Goal: Transaction & Acquisition: Book appointment/travel/reservation

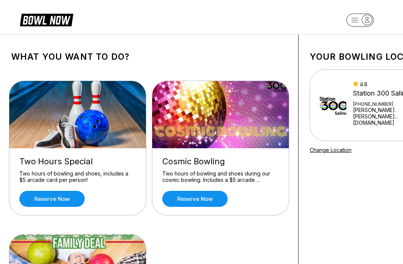
click at [66, 200] on link "Reserve now" at bounding box center [51, 199] width 65 height 16
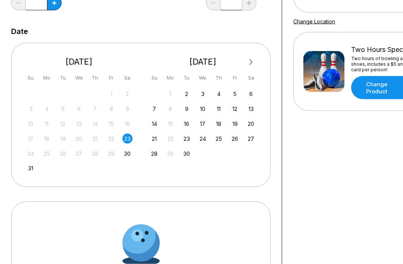
scroll to position [129, 0]
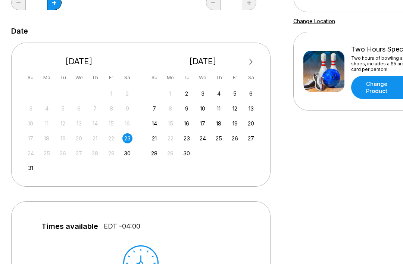
click at [155, 138] on div "21" at bounding box center [154, 138] width 10 height 10
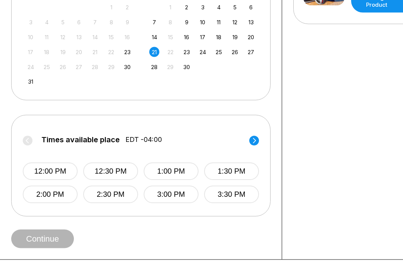
scroll to position [215, 0]
click at [221, 172] on button "1:30 PM" at bounding box center [231, 171] width 55 height 18
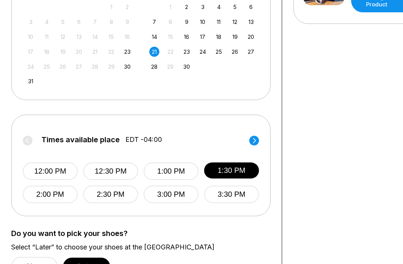
click at [98, 263] on button "Later" at bounding box center [86, 266] width 47 height 18
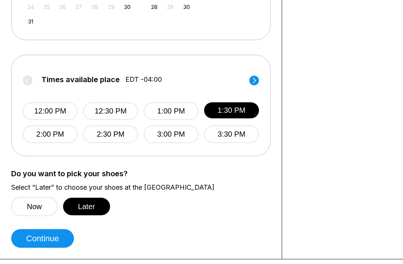
scroll to position [277, 0]
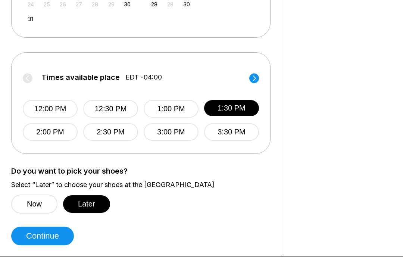
click at [61, 239] on button "Continue" at bounding box center [42, 235] width 63 height 19
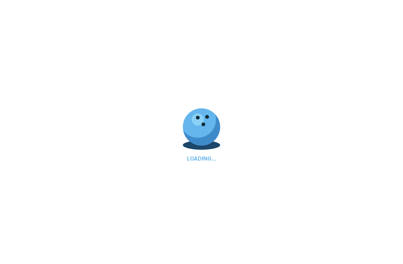
scroll to position [0, 0]
select select "**"
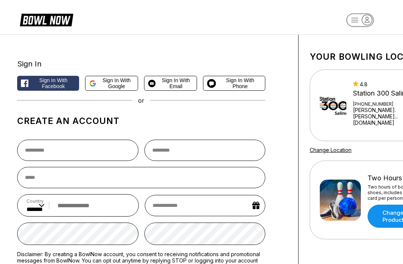
click at [118, 83] on span "Sign in with Google" at bounding box center [116, 83] width 35 height 12
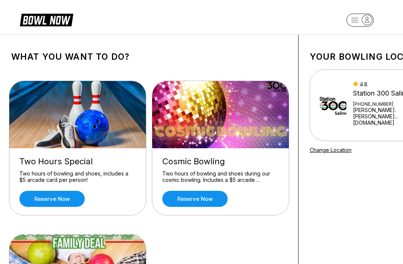
click at [73, 196] on link "Reserve now" at bounding box center [51, 199] width 65 height 16
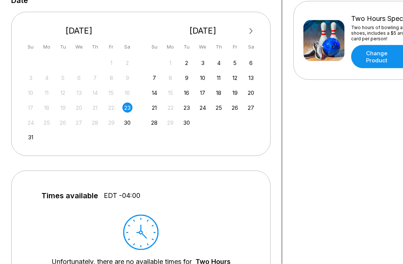
click at [155, 107] on div "21" at bounding box center [154, 108] width 10 height 10
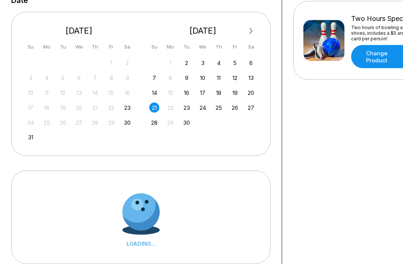
scroll to position [160, 0]
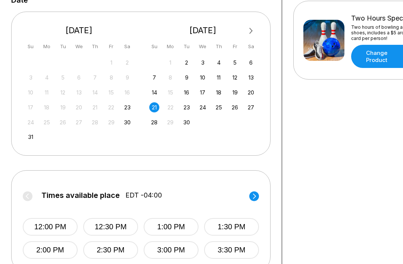
click at [128, 110] on div "23" at bounding box center [127, 107] width 10 height 10
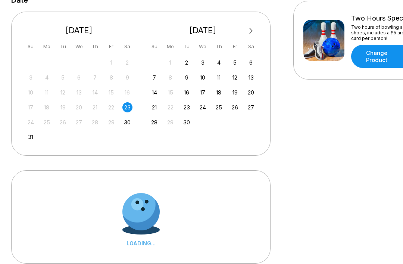
click at [29, 123] on div "24" at bounding box center [31, 122] width 10 height 10
click at [30, 123] on div "24" at bounding box center [31, 122] width 10 height 10
click at [33, 125] on div "24" at bounding box center [31, 122] width 10 height 10
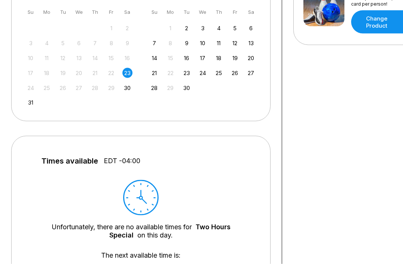
scroll to position [188, 0]
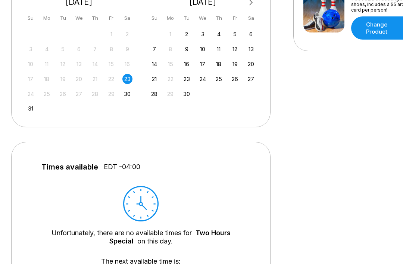
click at [30, 98] on div "24" at bounding box center [31, 94] width 10 height 10
click at [35, 93] on div "24" at bounding box center [31, 94] width 10 height 10
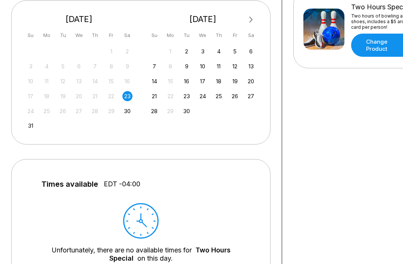
scroll to position [156, 0]
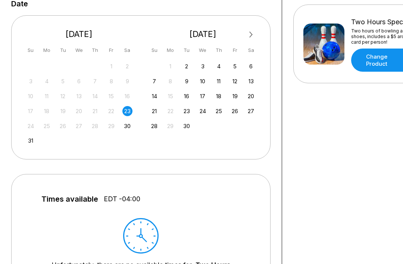
click at [30, 129] on div "24" at bounding box center [31, 126] width 10 height 10
click at [29, 126] on div "24" at bounding box center [31, 126] width 10 height 10
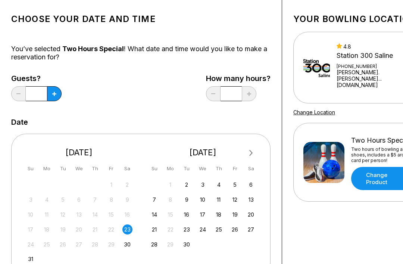
scroll to position [0, 0]
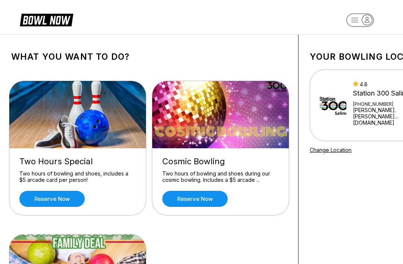
click at [74, 199] on link "Reserve now" at bounding box center [51, 199] width 65 height 16
